Goal: Task Accomplishment & Management: Manage account settings

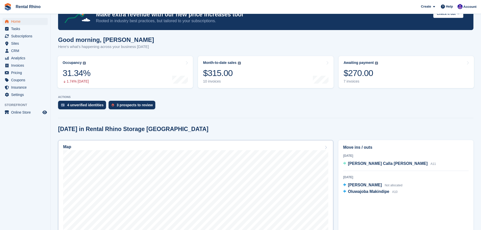
scroll to position [50, 0]
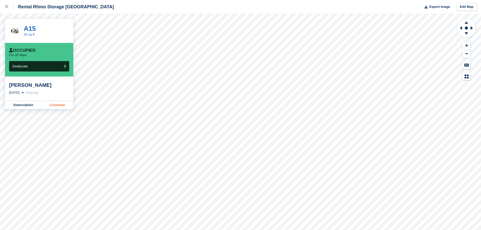
click at [55, 102] on link "Customer" at bounding box center [58, 105] width 32 height 8
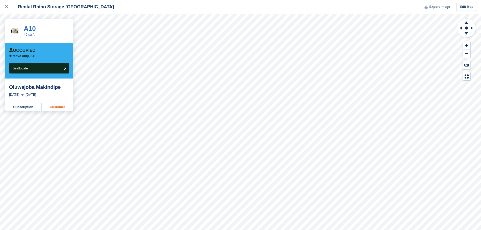
click at [49, 108] on link "Customer" at bounding box center [58, 107] width 32 height 8
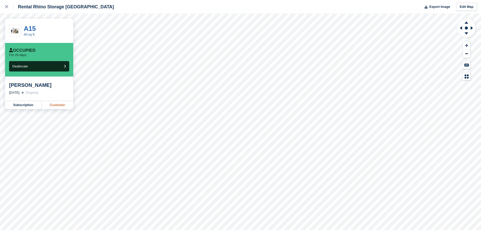
click at [54, 107] on link "Customer" at bounding box center [58, 105] width 32 height 8
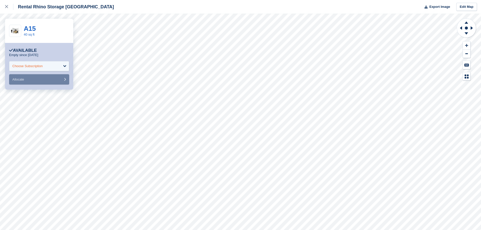
click at [28, 68] on div "Choose Subscription" at bounding box center [27, 66] width 30 height 5
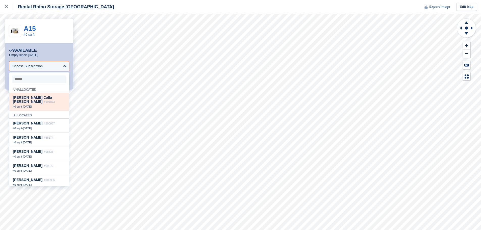
click at [35, 98] on span "Kasey Calla Mohrfeld" at bounding box center [32, 99] width 39 height 8
select select "******"
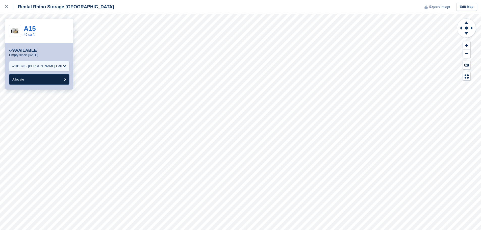
click at [33, 83] on button "Allocate" at bounding box center [39, 79] width 60 height 10
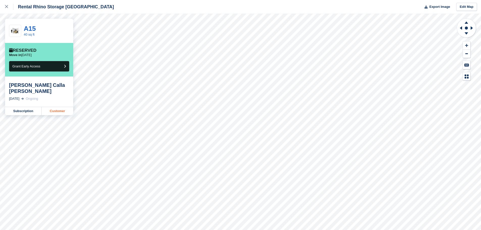
click at [50, 107] on link "Customer" at bounding box center [58, 111] width 32 height 8
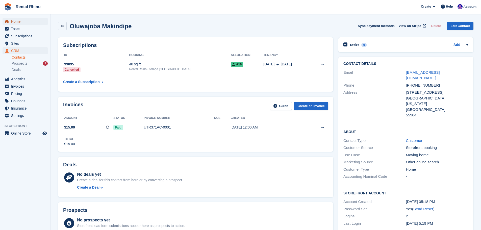
click at [16, 23] on span "Home" at bounding box center [26, 21] width 30 height 7
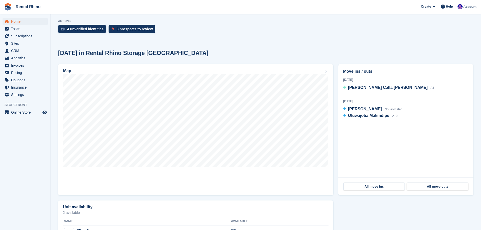
scroll to position [101, 0]
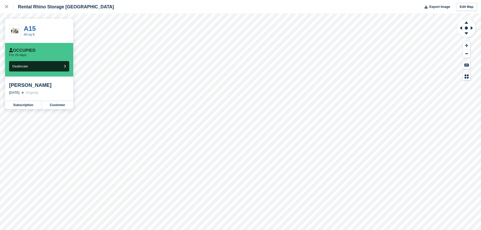
click at [30, 86] on div "[PERSON_NAME]" at bounding box center [39, 85] width 60 height 6
click at [53, 105] on link "Customer" at bounding box center [58, 105] width 32 height 8
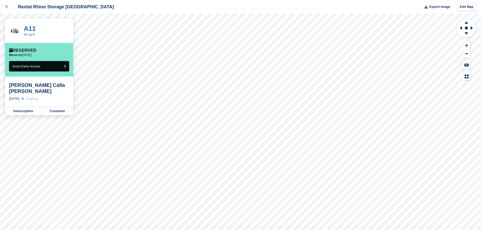
click at [55, 69] on button "Grant Early Access" at bounding box center [39, 66] width 60 height 10
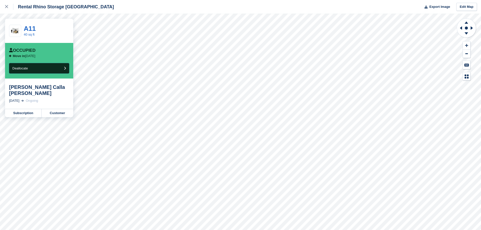
click at [55, 69] on button "Deallocate" at bounding box center [39, 68] width 60 height 10
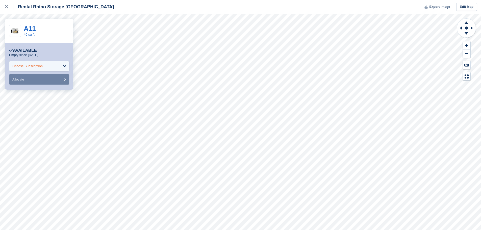
click at [31, 63] on div "Choose Subscription" at bounding box center [39, 66] width 60 height 10
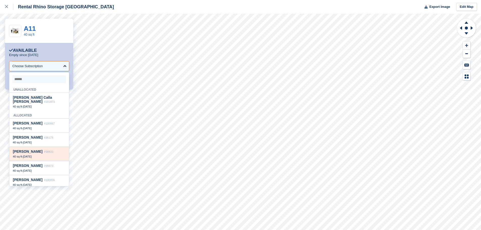
click at [29, 149] on span "[PERSON_NAME]" at bounding box center [28, 151] width 30 height 4
select select "*****"
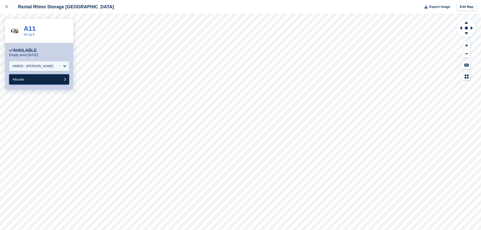
click at [26, 78] on button "Allocate" at bounding box center [39, 79] width 60 height 10
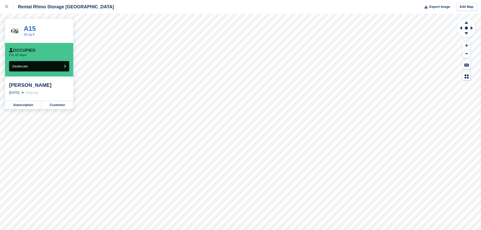
click at [56, 71] on button "Deallocate" at bounding box center [39, 66] width 60 height 10
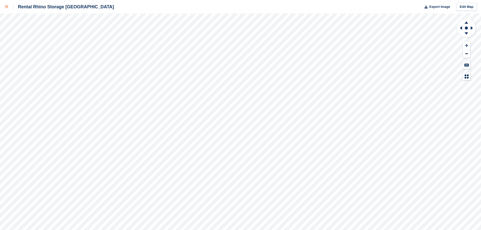
click at [6, 8] on icon at bounding box center [6, 6] width 3 height 3
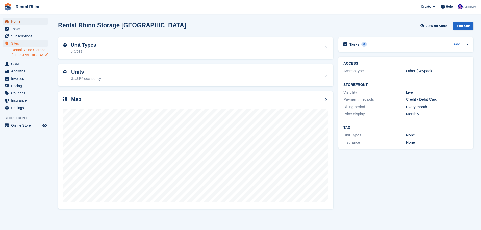
click at [22, 21] on span "Home" at bounding box center [26, 21] width 30 height 7
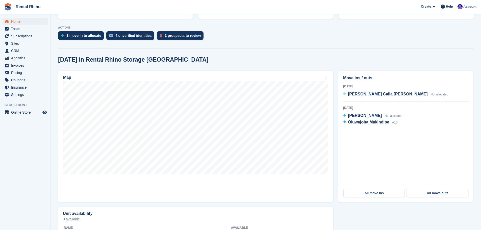
scroll to position [101, 0]
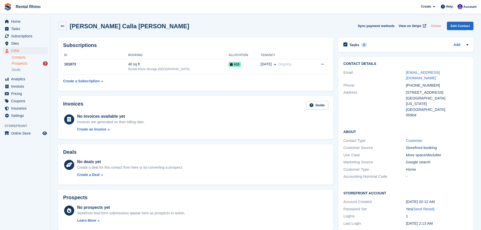
click at [32, 61] on div "Prospects 3" at bounding box center [30, 63] width 36 height 5
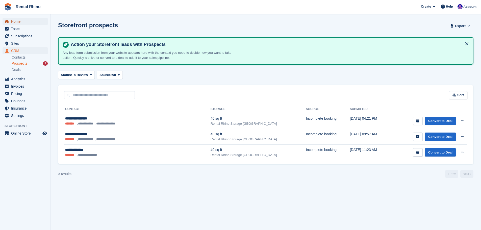
click at [18, 22] on span "Home" at bounding box center [26, 21] width 30 height 7
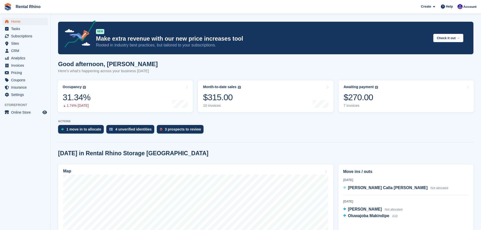
scroll to position [101, 0]
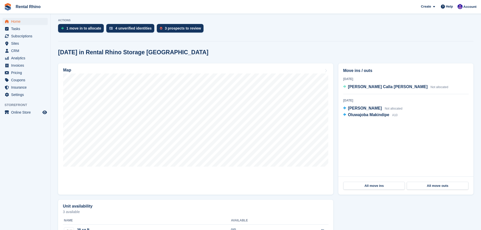
click at [359, 87] on span "[PERSON_NAME] Calla [PERSON_NAME]" at bounding box center [388, 87] width 80 height 4
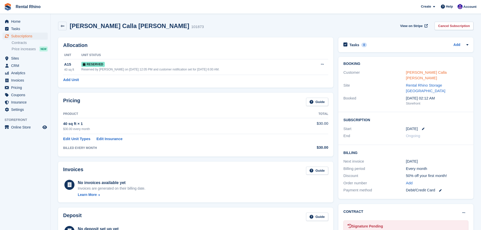
click at [419, 71] on link "Kasey Calla Mohrfeld" at bounding box center [426, 75] width 41 height 10
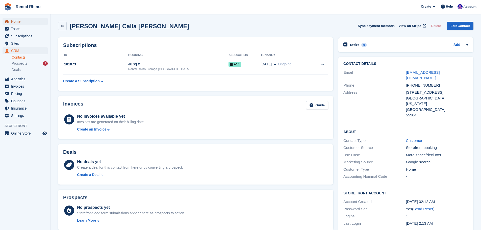
click at [16, 21] on span "Home" at bounding box center [26, 21] width 30 height 7
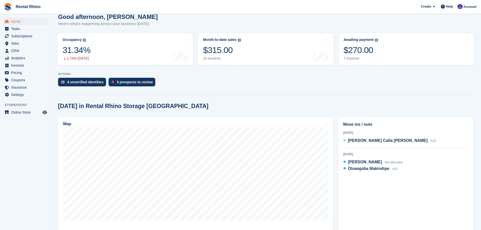
scroll to position [50, 0]
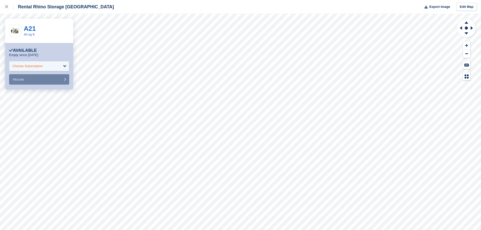
click at [30, 67] on div "Choose Subscription" at bounding box center [27, 66] width 30 height 5
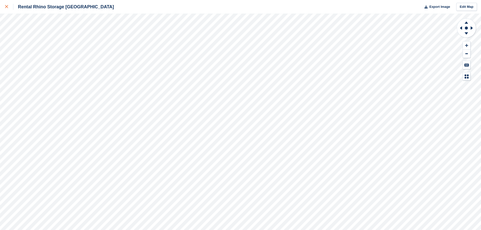
click at [8, 5] on div at bounding box center [9, 7] width 8 height 6
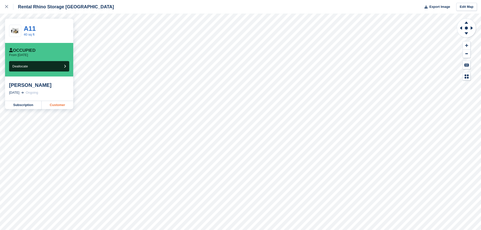
click at [57, 104] on link "Customer" at bounding box center [58, 105] width 32 height 8
click at [470, 9] on link "Edit Map" at bounding box center [466, 7] width 21 height 8
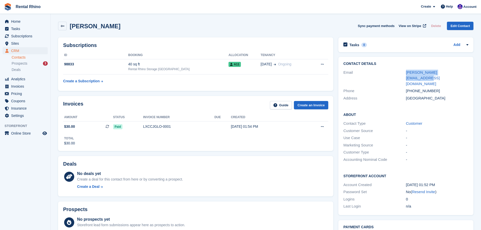
drag, startPoint x: 460, startPoint y: 71, endPoint x: 404, endPoint y: 74, distance: 55.6
click at [404, 74] on div "Email [PERSON_NAME][EMAIL_ADDRESS][DOMAIN_NAME]" at bounding box center [405, 78] width 125 height 19
copy div "[PERSON_NAME][EMAIL_ADDRESS][DOMAIN_NAME]"
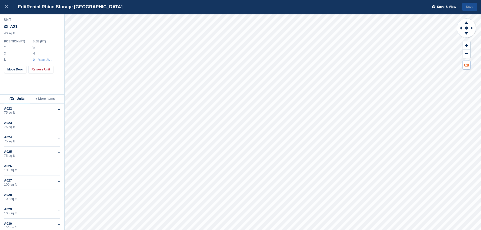
click at [467, 67] on button at bounding box center [467, 65] width 8 height 8
click at [17, 27] on div "A21" at bounding box center [32, 26] width 57 height 9
click at [15, 27] on div "A21" at bounding box center [32, 26] width 57 height 9
click at [16, 26] on div "A21" at bounding box center [32, 26] width 57 height 9
click at [11, 26] on div "A21" at bounding box center [32, 26] width 57 height 9
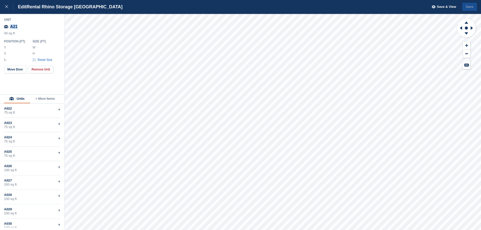
click at [11, 26] on div "A21" at bounding box center [32, 26] width 57 height 9
click at [14, 26] on div "A21" at bounding box center [32, 26] width 57 height 9
click at [20, 27] on div "A21" at bounding box center [32, 26] width 57 height 9
click at [8, 7] on div at bounding box center [9, 7] width 8 height 6
